Goal: Information Seeking & Learning: Learn about a topic

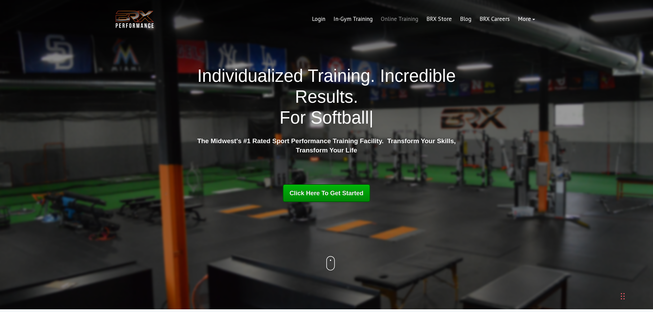
click at [396, 22] on link "Online Training" at bounding box center [400, 19] width 46 height 16
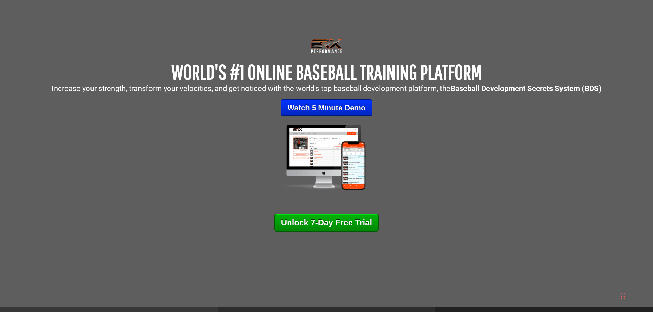
scroll to position [69, 0]
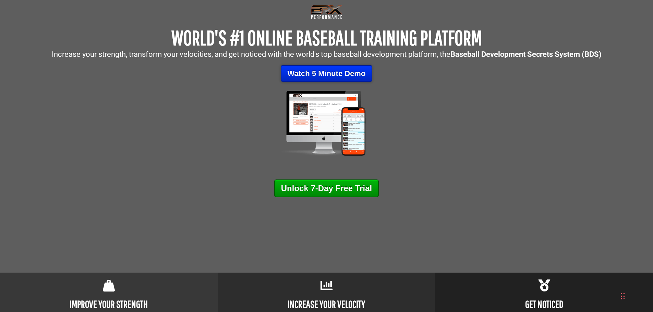
click at [350, 73] on link "Watch 5 Minute Demo" at bounding box center [327, 73] width 92 height 17
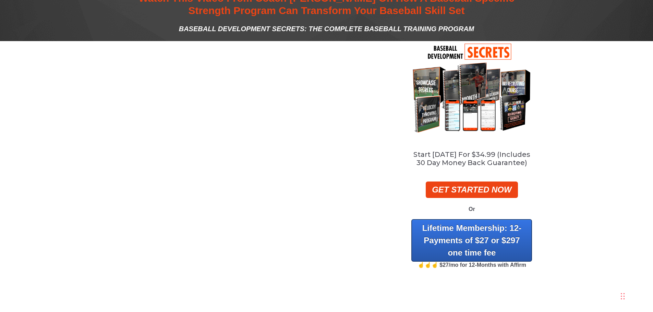
scroll to position [34, 0]
